Goal: Check status: Check status

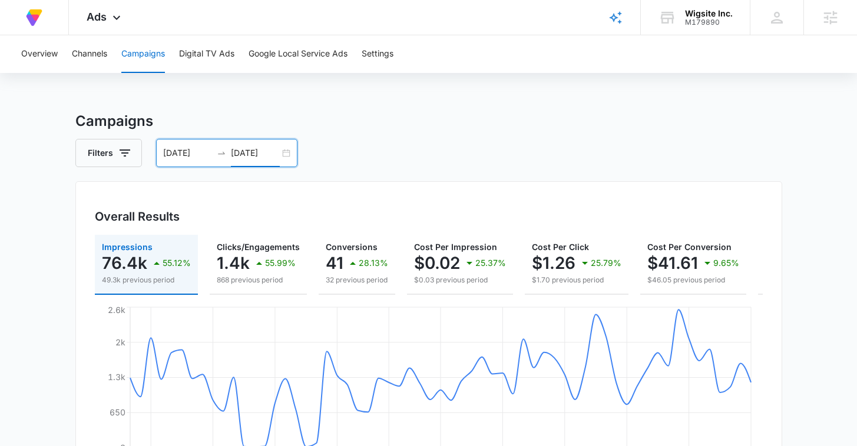
click at [234, 151] on input "[DATE]" at bounding box center [255, 153] width 49 height 13
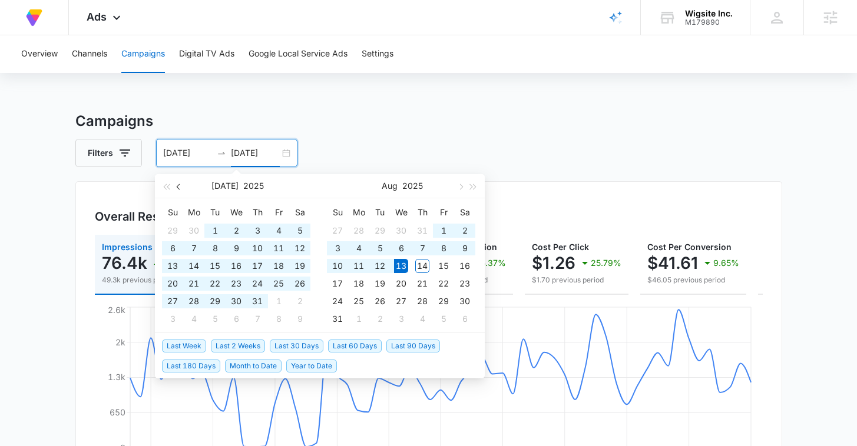
click at [177, 183] on button "button" at bounding box center [179, 186] width 13 height 24
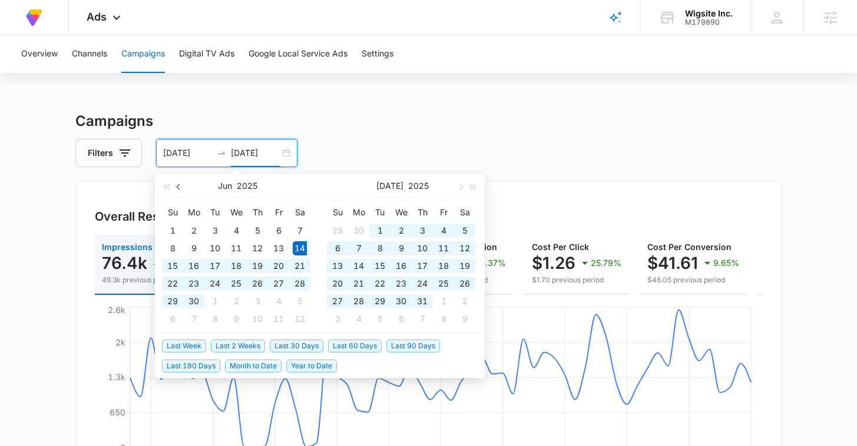
click at [177, 183] on button "button" at bounding box center [179, 186] width 13 height 24
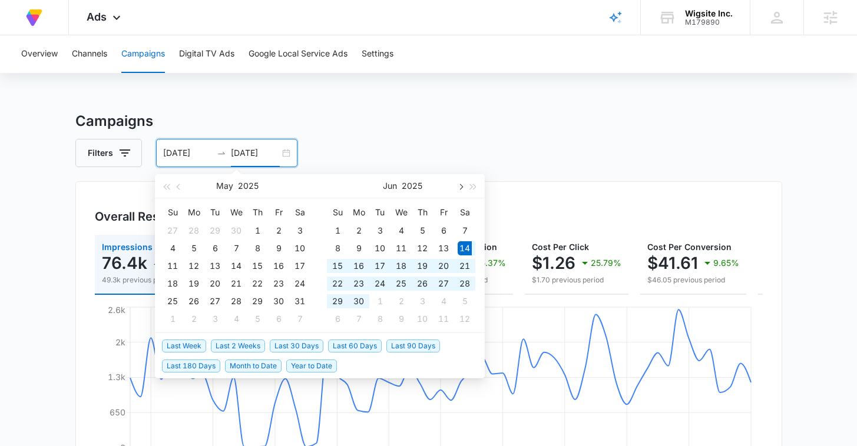
click at [459, 188] on span "button" at bounding box center [460, 187] width 6 height 6
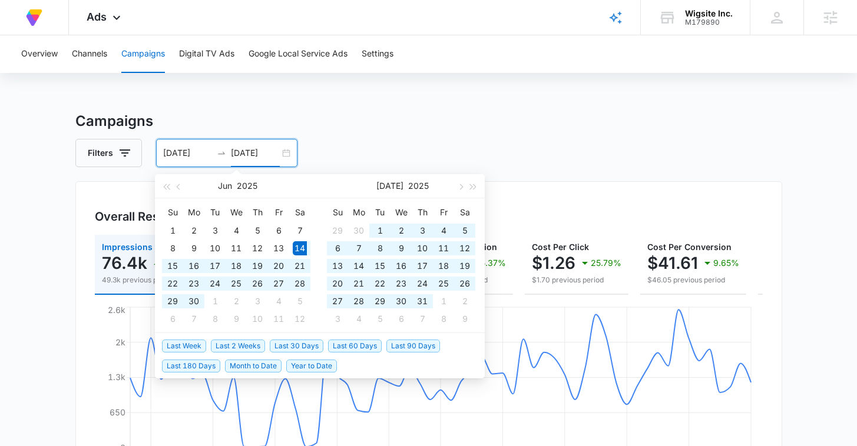
click at [457, 145] on div "Filters 06/14/2025 08/13/2025" at bounding box center [428, 153] width 707 height 28
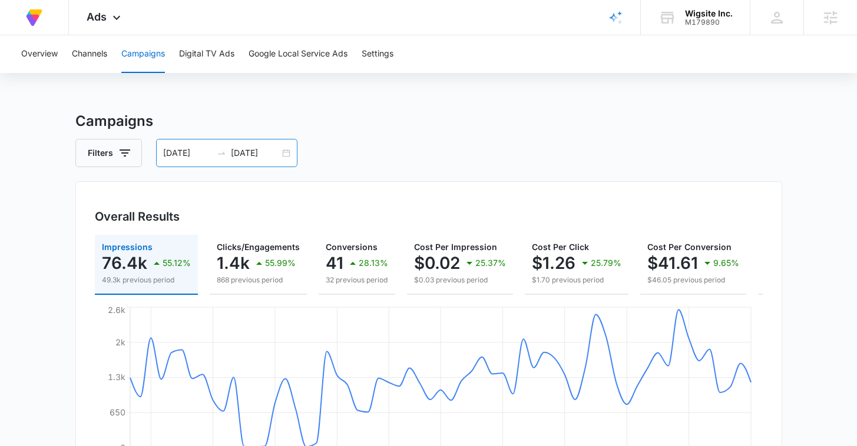
click at [207, 156] on input "06/14/2025" at bounding box center [187, 153] width 49 height 13
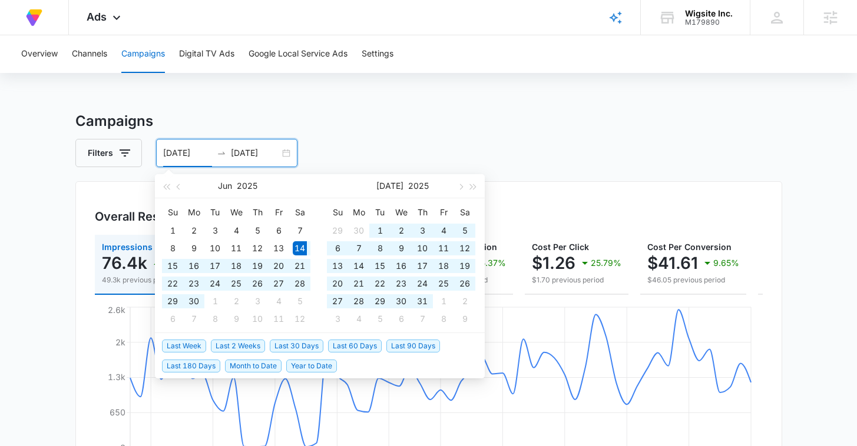
click at [396, 146] on div "Filters 06/14/2025 08/13/2025" at bounding box center [428, 153] width 707 height 28
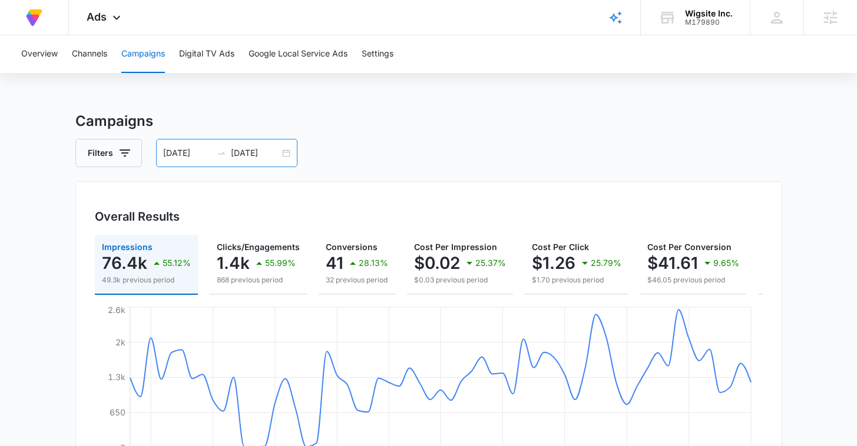
click at [191, 162] on div "06/14/2025 08/13/2025" at bounding box center [226, 153] width 141 height 28
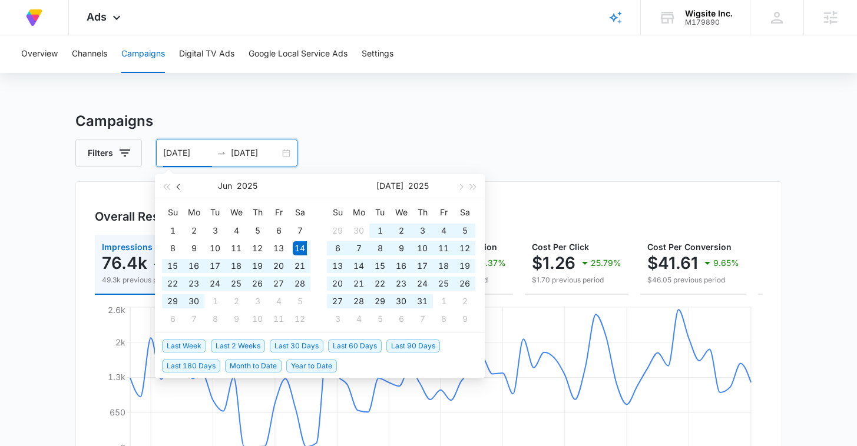
click at [179, 188] on span "button" at bounding box center [180, 187] width 6 height 6
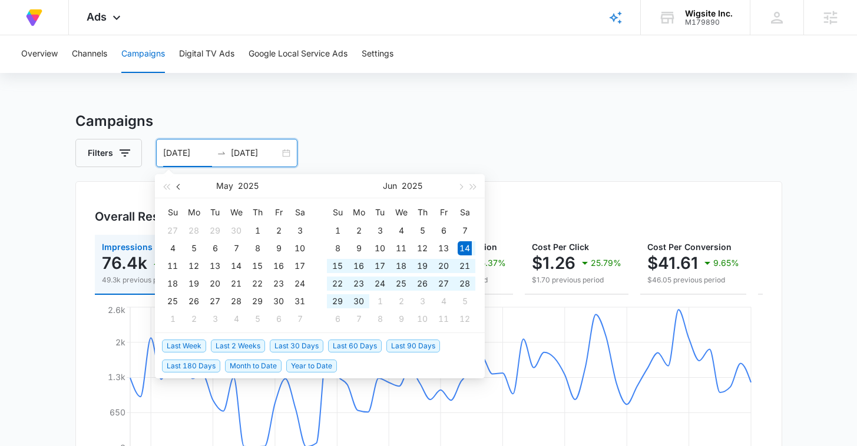
click at [179, 188] on span "button" at bounding box center [180, 187] width 6 height 6
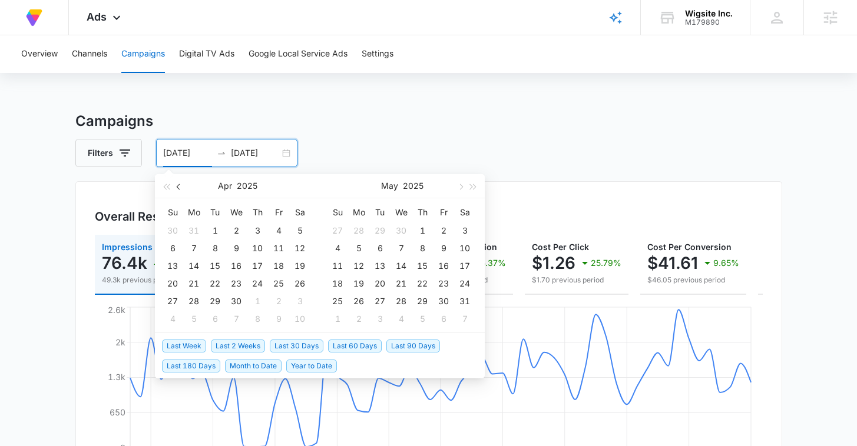
click at [180, 190] on button "button" at bounding box center [179, 186] width 13 height 24
click at [180, 188] on span "button" at bounding box center [180, 187] width 6 height 6
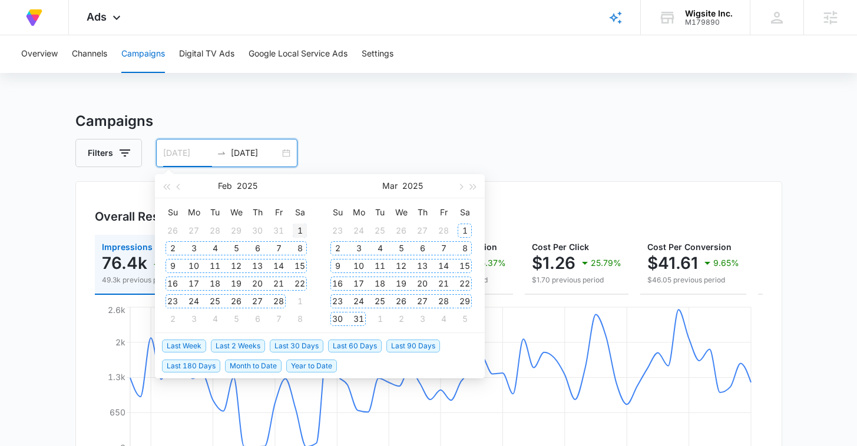
type input "02/01/2025"
click at [296, 230] on div "1" at bounding box center [300, 231] width 14 height 14
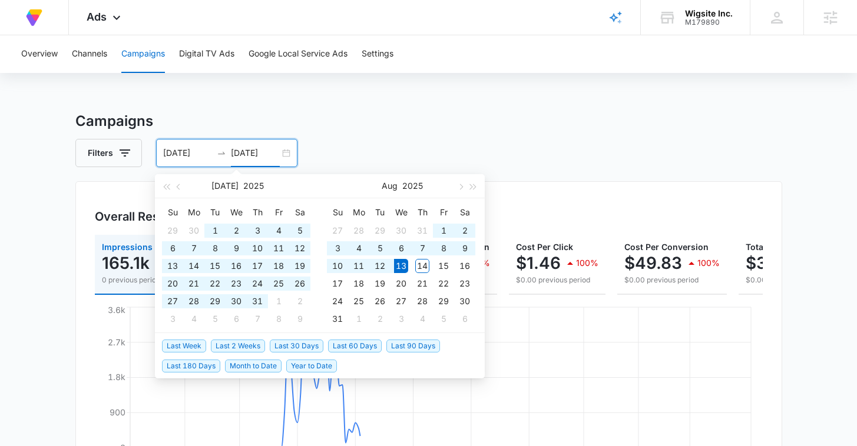
click at [422, 148] on div "Filters 02/01/2025 08/13/2025" at bounding box center [428, 153] width 707 height 28
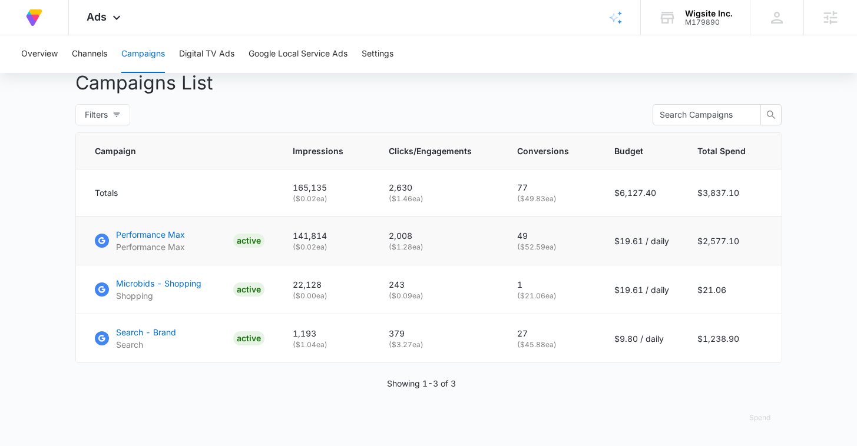
scroll to position [449, 0]
